Goal: Information Seeking & Learning: Learn about a topic

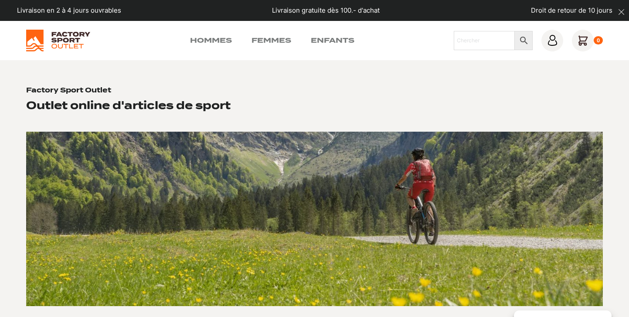
click at [212, 34] on div "Hommes Femmes Enfants Chercher × 0" at bounding box center [314, 41] width 577 height 22
click at [212, 37] on link "Hommes" at bounding box center [211, 40] width 42 height 10
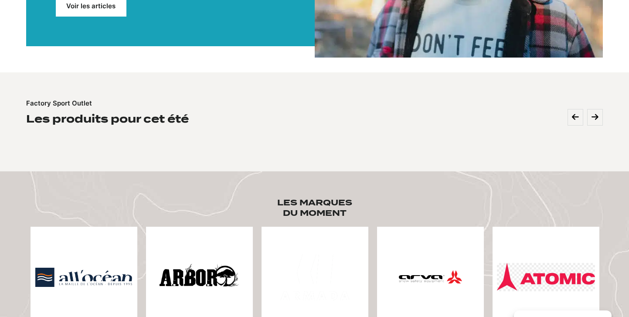
scroll to position [273, 0]
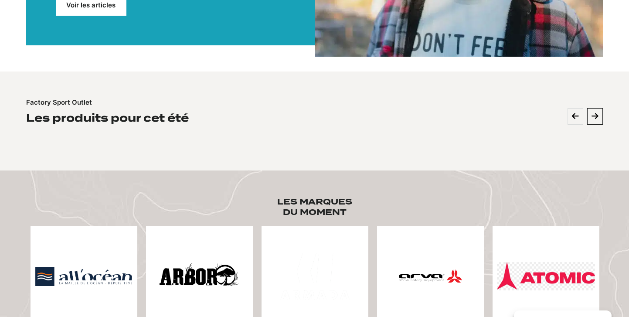
click at [591, 108] on button at bounding box center [595, 116] width 16 height 17
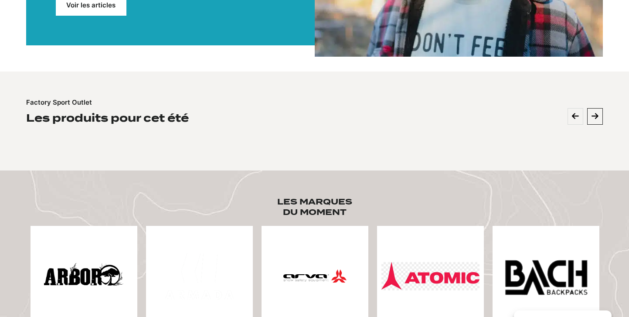
click at [590, 108] on button at bounding box center [595, 116] width 16 height 17
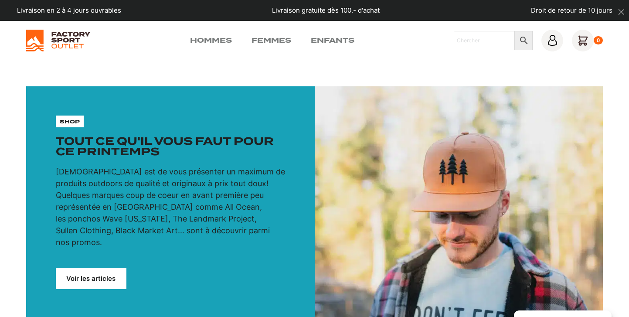
scroll to position [0, 0]
click at [207, 41] on link "Hommes" at bounding box center [211, 40] width 42 height 10
click at [70, 40] on img at bounding box center [58, 41] width 64 height 22
click at [488, 43] on input "Chercher" at bounding box center [484, 40] width 61 height 19
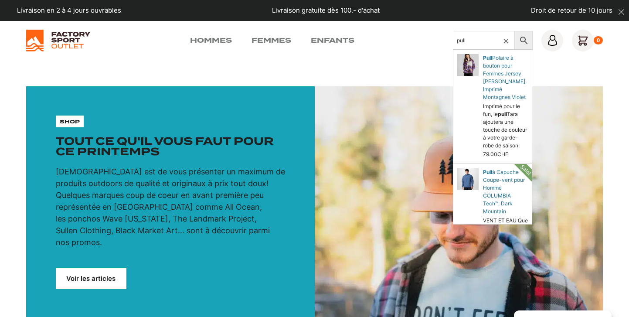
type input "pull"
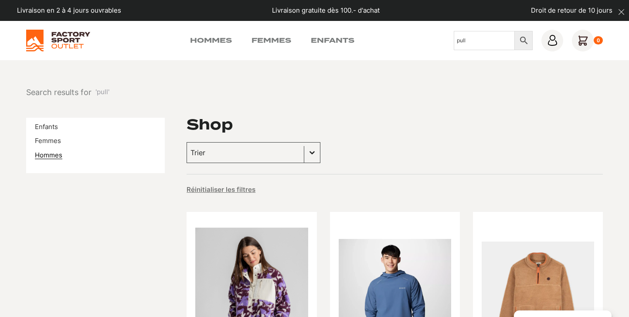
click at [49, 153] on link "Hommes" at bounding box center [48, 155] width 27 height 8
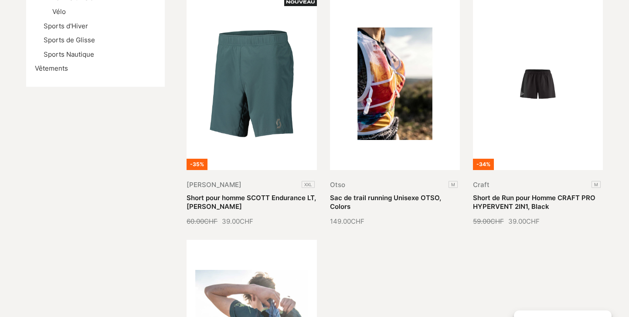
scroll to position [243, 0]
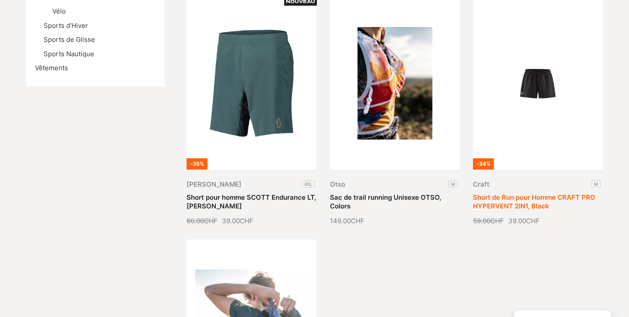
click at [510, 193] on link "Short de Run pour Homme CRAFT PRO HYPERVENT 2IN1, Black" at bounding box center [534, 201] width 123 height 17
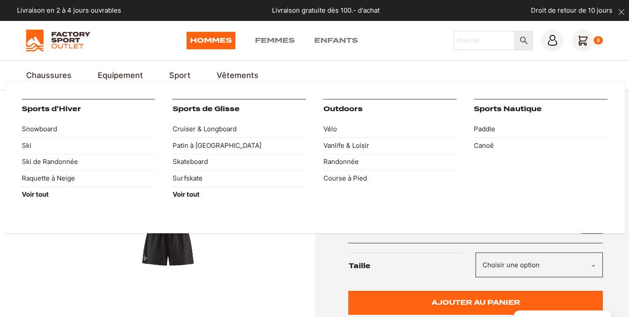
click at [182, 77] on link "Sport" at bounding box center [179, 75] width 21 height 12
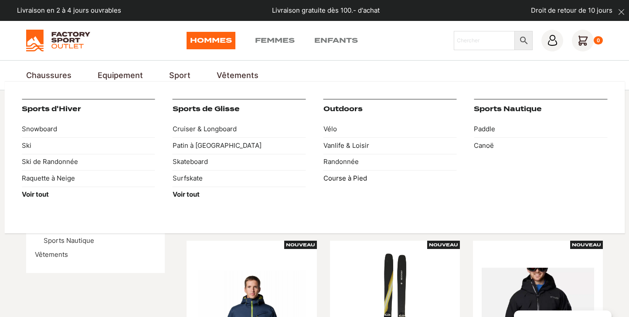
click at [349, 173] on link "Course à Pied" at bounding box center [390, 178] width 133 height 17
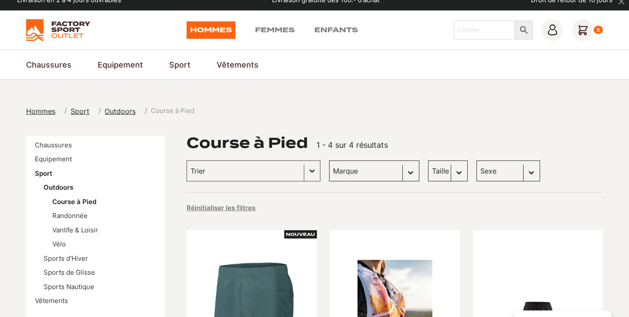
scroll to position [12, 0]
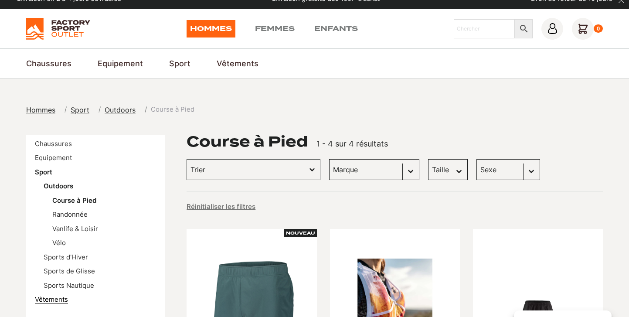
click at [57, 295] on link "Vêtements" at bounding box center [51, 299] width 33 height 8
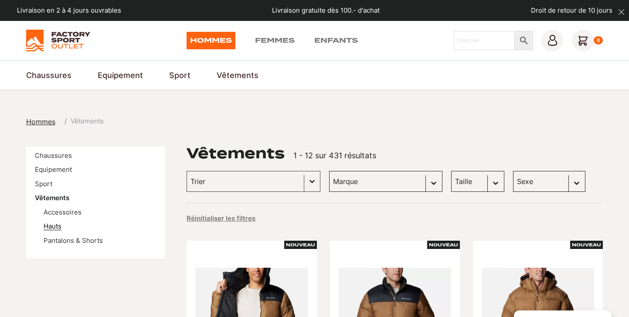
click at [47, 226] on link "Hauts" at bounding box center [53, 226] width 18 height 8
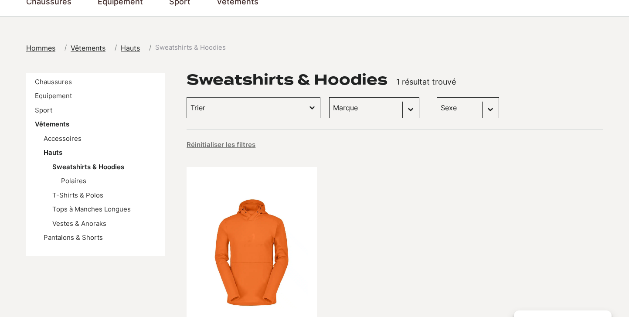
scroll to position [75, 0]
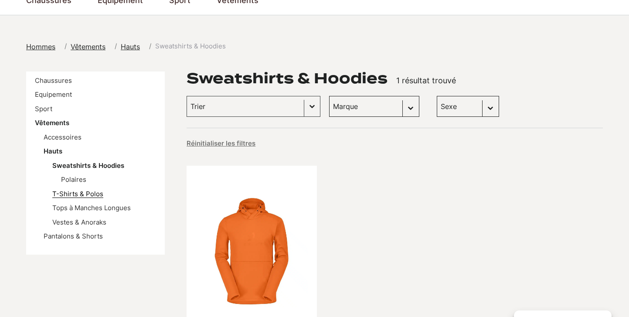
click at [78, 194] on link "T-Shirts & Polos" at bounding box center [77, 194] width 51 height 8
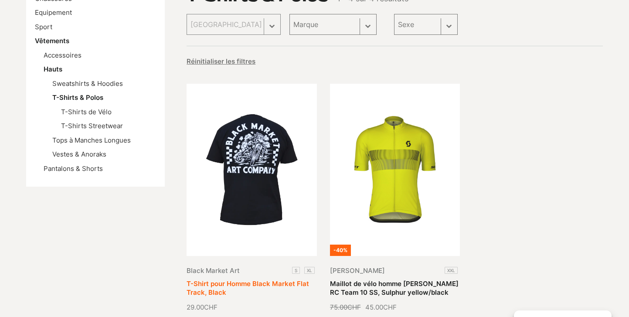
scroll to position [160, 0]
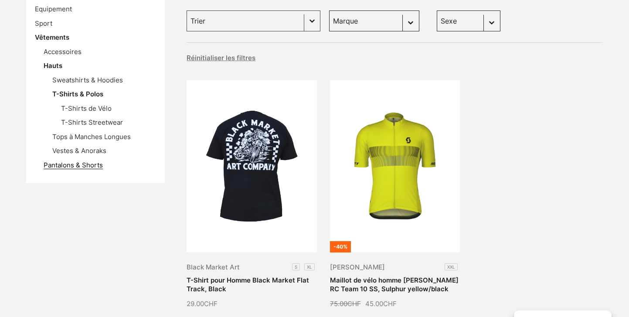
click at [85, 161] on link "Pantalons & Shorts" at bounding box center [73, 165] width 59 height 8
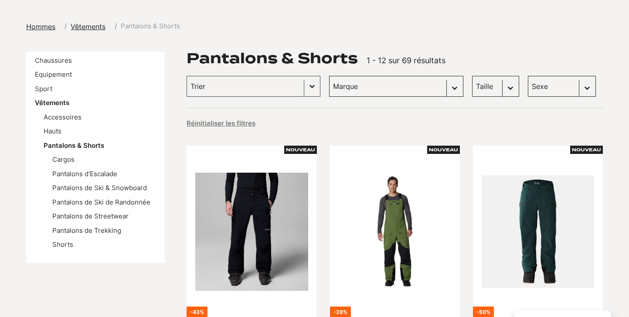
scroll to position [104, 0]
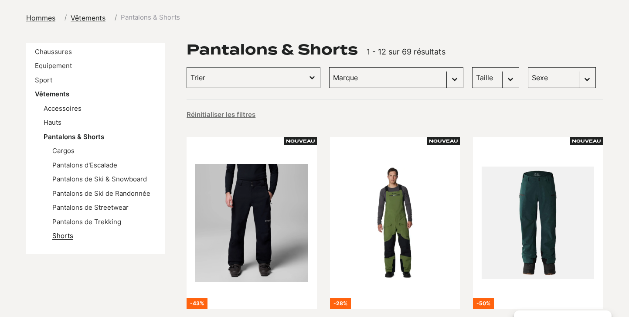
click at [68, 234] on link "Shorts" at bounding box center [62, 236] width 21 height 8
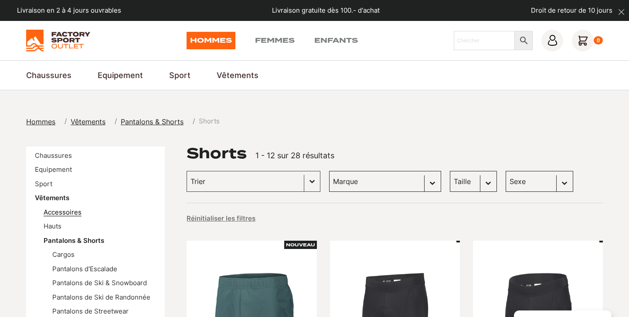
click at [65, 210] on link "Accessoires" at bounding box center [63, 212] width 38 height 8
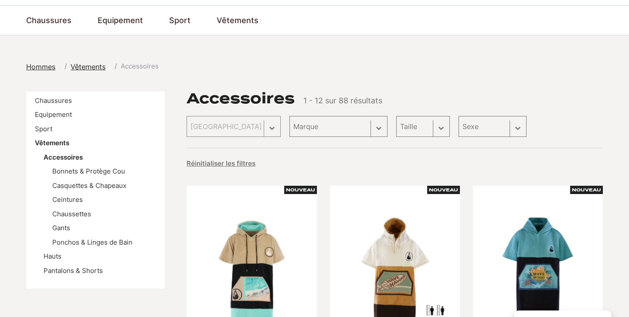
scroll to position [55, 0]
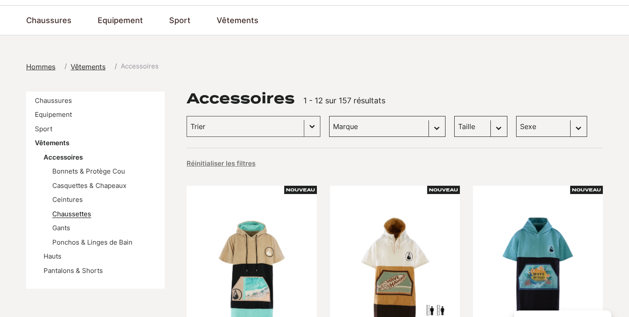
click at [78, 210] on link "Chaussettes" at bounding box center [71, 214] width 39 height 8
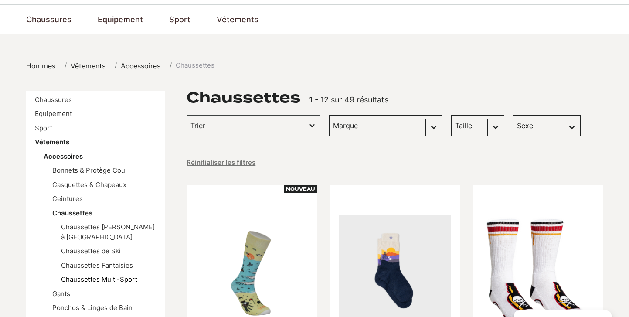
scroll to position [58, 0]
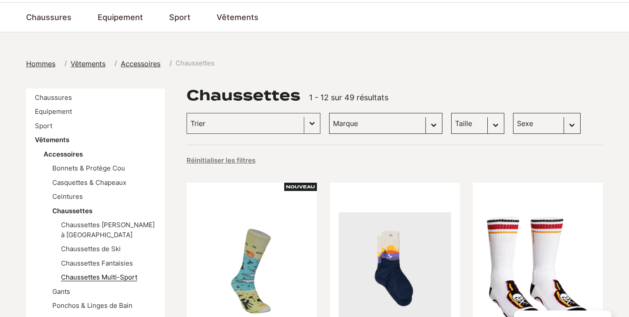
click at [120, 273] on link "Chaussettes Multi-Sport" at bounding box center [99, 277] width 76 height 8
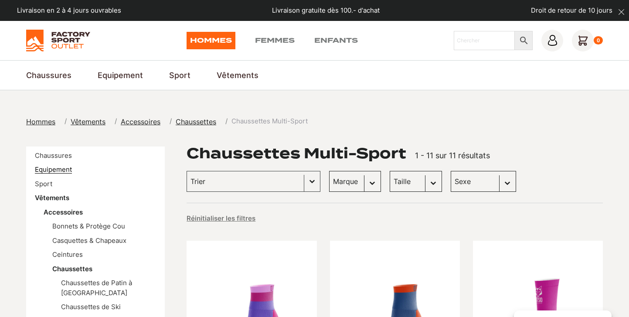
click at [55, 167] on link "Equipement" at bounding box center [53, 169] width 37 height 8
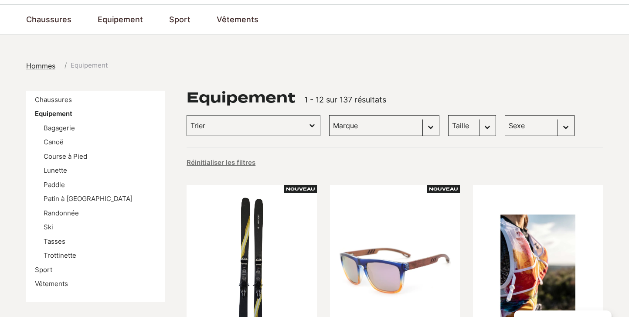
scroll to position [58, 0]
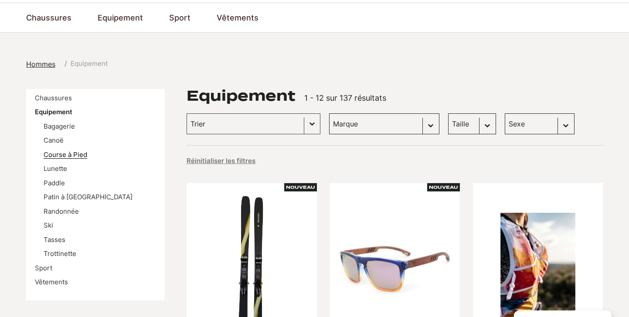
click at [60, 153] on link "Course à Pied" at bounding box center [66, 154] width 44 height 8
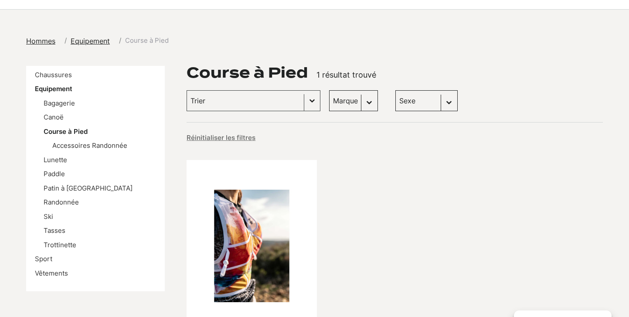
scroll to position [109, 0]
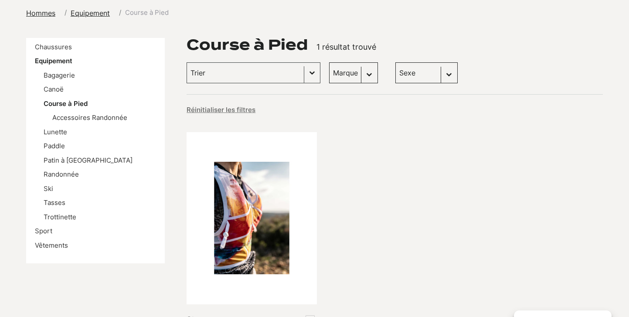
click at [55, 127] on li "Lunette" at bounding box center [100, 132] width 113 height 10
click at [55, 128] on link "Lunette" at bounding box center [56, 132] width 24 height 8
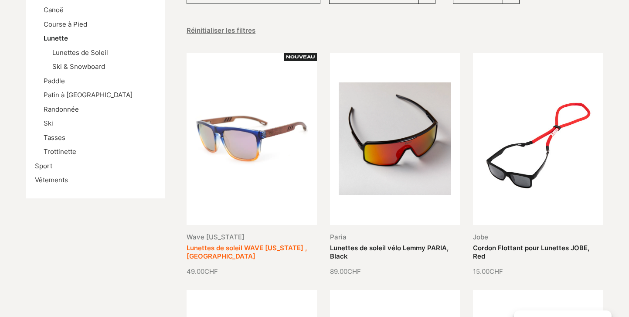
scroll to position [182, 0]
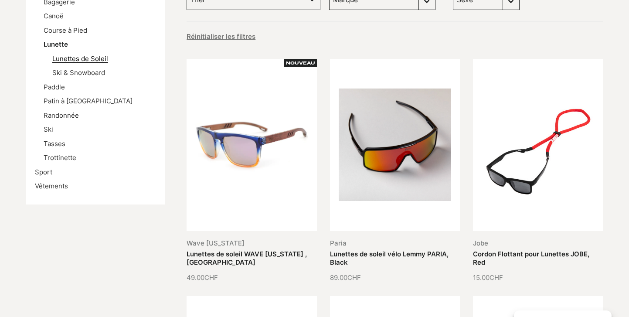
click at [73, 57] on link "Lunettes de Soleil" at bounding box center [80, 59] width 56 height 8
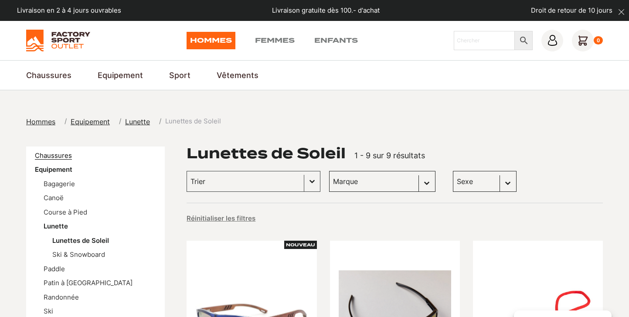
click at [67, 154] on link "Chaussures" at bounding box center [53, 155] width 37 height 8
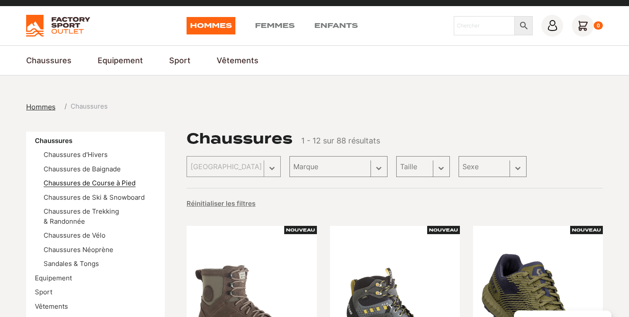
scroll to position [15, 0]
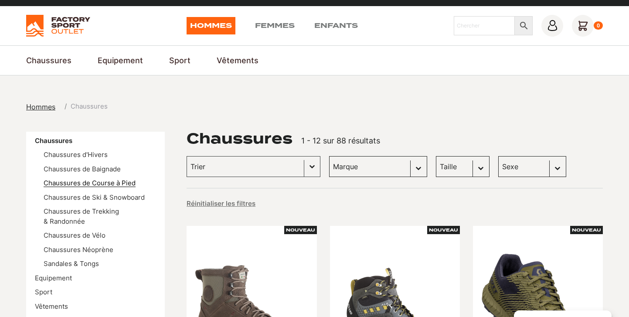
click at [97, 184] on link "Chaussures de Course à Pied" at bounding box center [90, 183] width 92 height 8
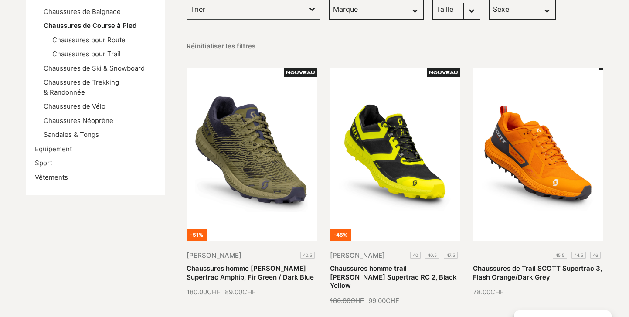
scroll to position [175, 0]
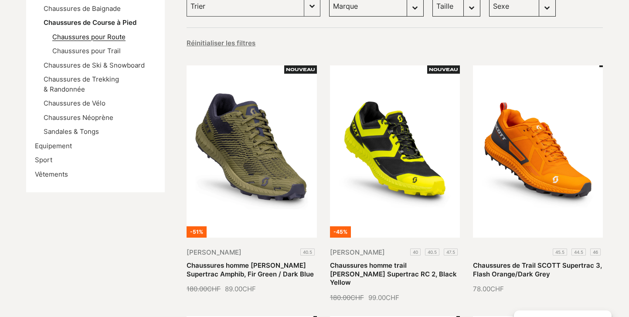
click at [77, 33] on link "Chaussures pour Route" at bounding box center [88, 37] width 73 height 8
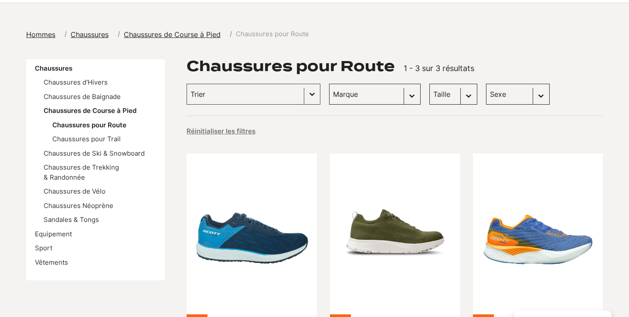
scroll to position [87, 0]
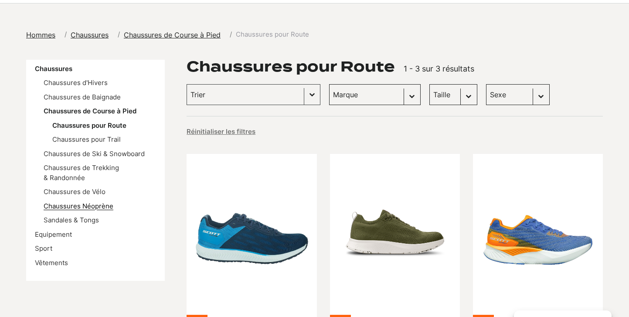
click at [82, 203] on link "Chaussures Néoprène" at bounding box center [79, 206] width 70 height 8
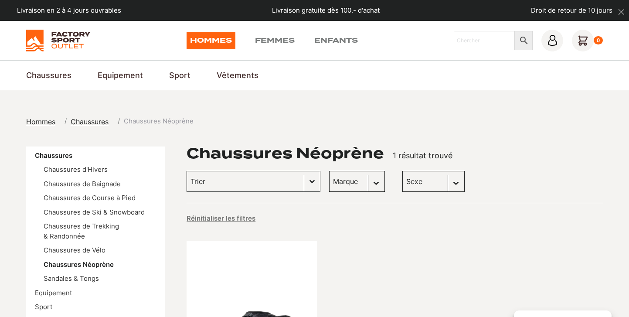
scroll to position [97, 0]
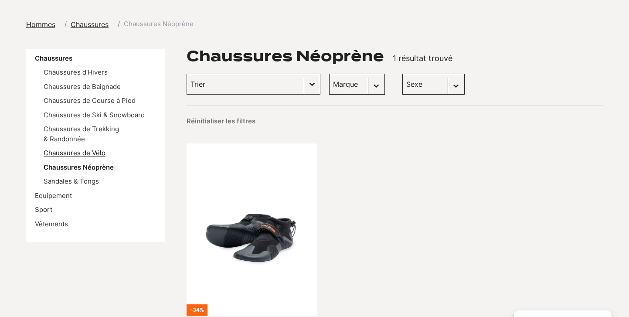
click at [62, 152] on link "Chaussures de Vélo" at bounding box center [75, 153] width 62 height 8
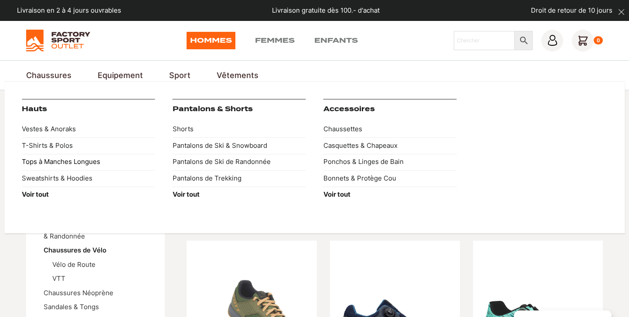
click at [81, 156] on link "Tops à Manches Longues" at bounding box center [88, 162] width 133 height 17
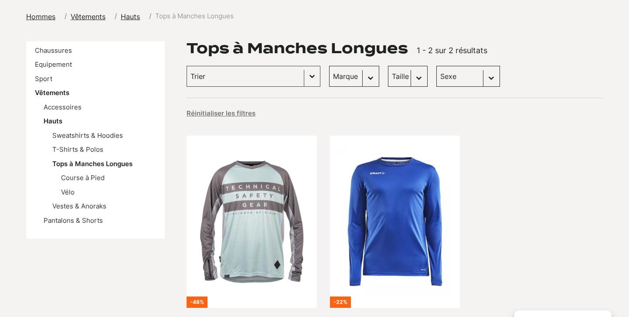
scroll to position [99, 0]
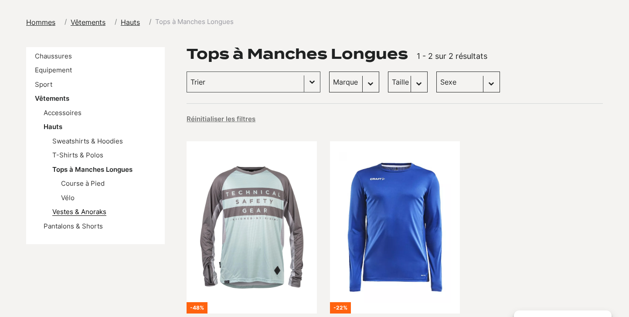
click at [77, 208] on link "Vestes & Anoraks" at bounding box center [79, 212] width 54 height 8
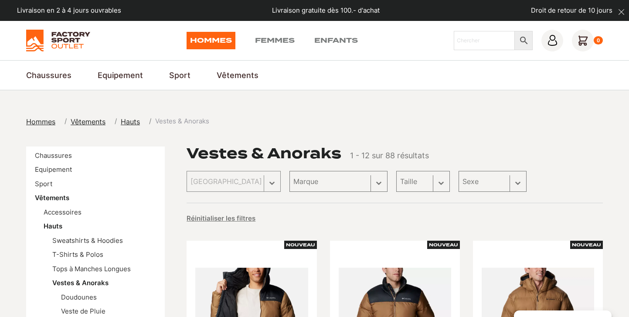
scroll to position [183, 0]
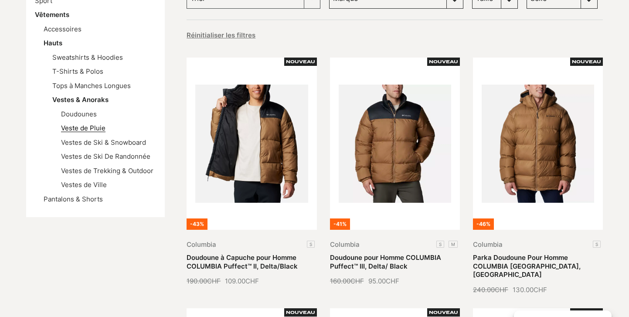
click at [95, 127] on link "Veste de Pluie" at bounding box center [83, 128] width 44 height 8
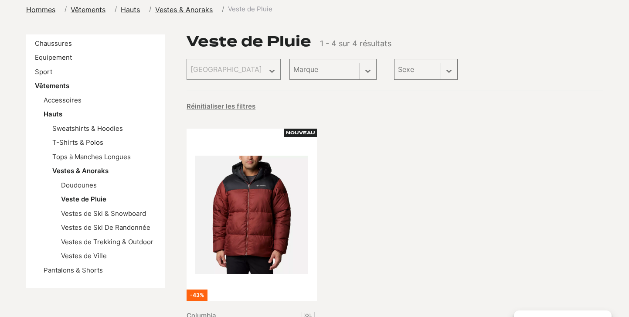
scroll to position [115, 0]
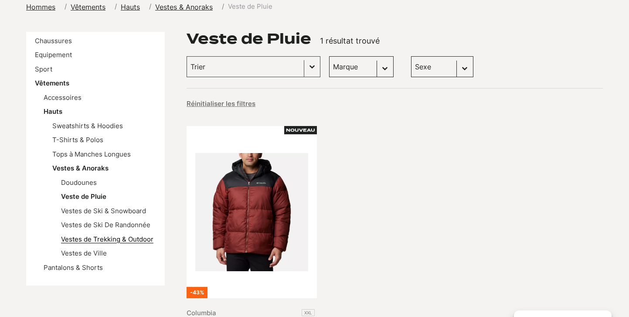
click at [141, 235] on link "Vestes de Trekking & Outdoor" at bounding box center [107, 239] width 92 height 8
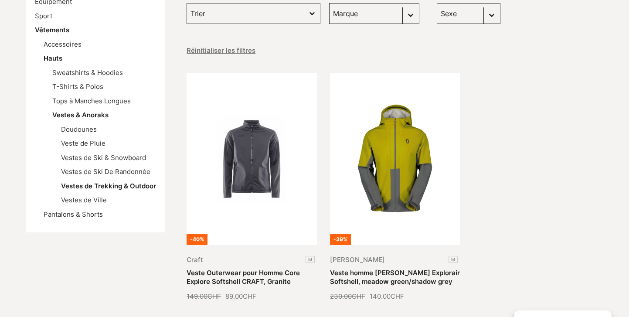
scroll to position [190, 0]
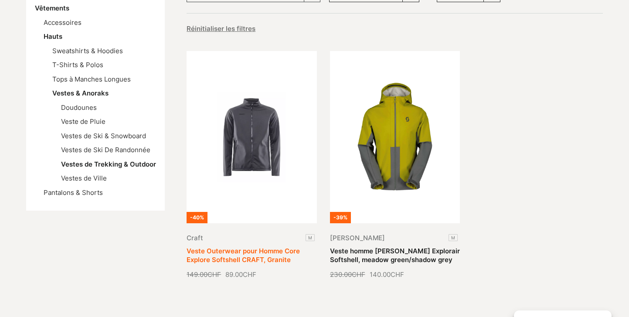
click at [236, 247] on link "Veste Outerwear pour Homme Core Explore Softshell CRAFT, Granite" at bounding box center [243, 255] width 113 height 17
click at [251, 252] on link "Veste Outerwear pour Homme Core Explore Softshell CRAFT, Granite" at bounding box center [243, 255] width 113 height 17
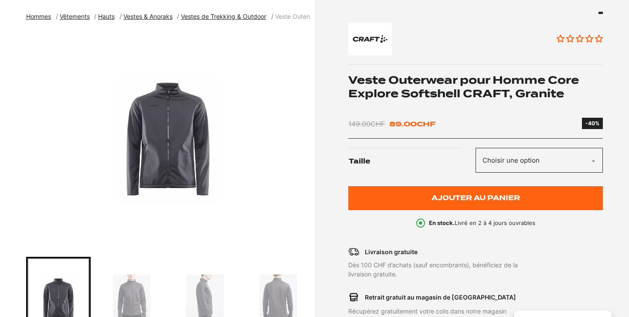
scroll to position [233, 0]
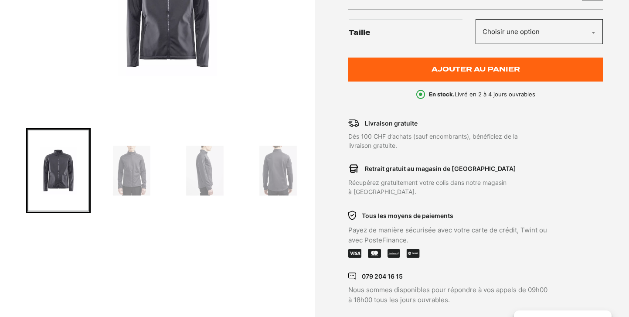
click at [248, 176] on img "Go to slide 4" at bounding box center [278, 171] width 62 height 82
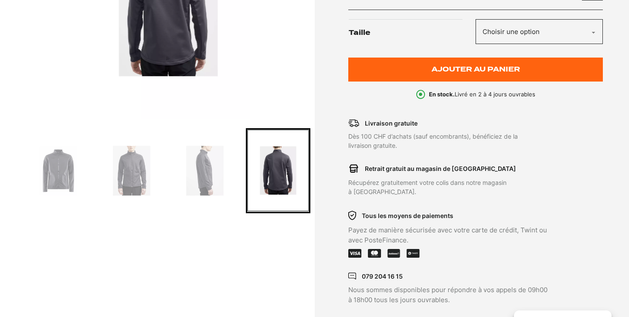
click at [220, 177] on img "Go to slide 3" at bounding box center [205, 171] width 62 height 82
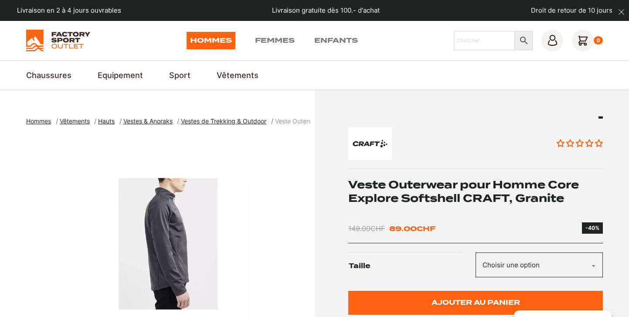
scroll to position [0, 0]
